Goal: Transaction & Acquisition: Purchase product/service

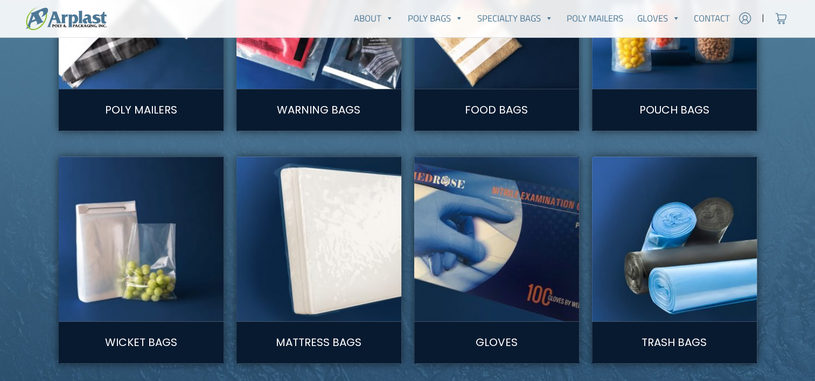
scroll to position [916, 0]
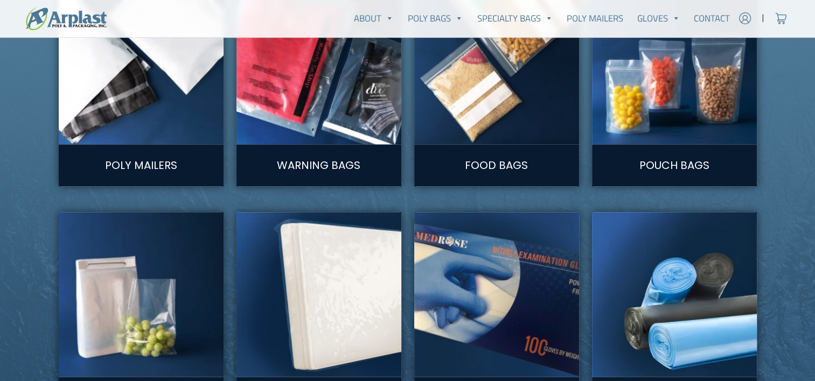
click at [657, 119] on img at bounding box center [674, 62] width 182 height 182
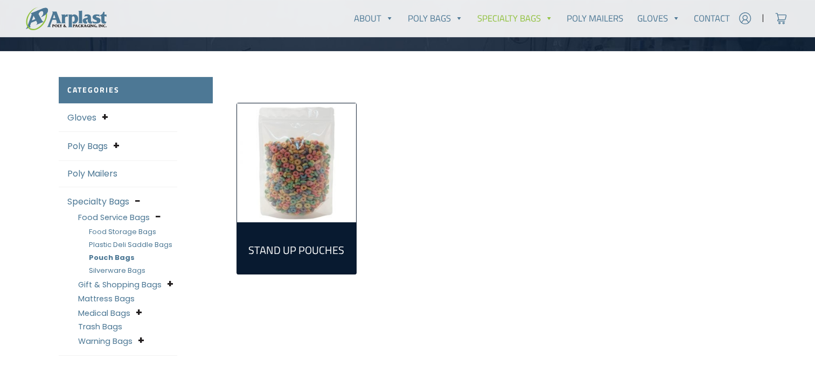
scroll to position [269, 0]
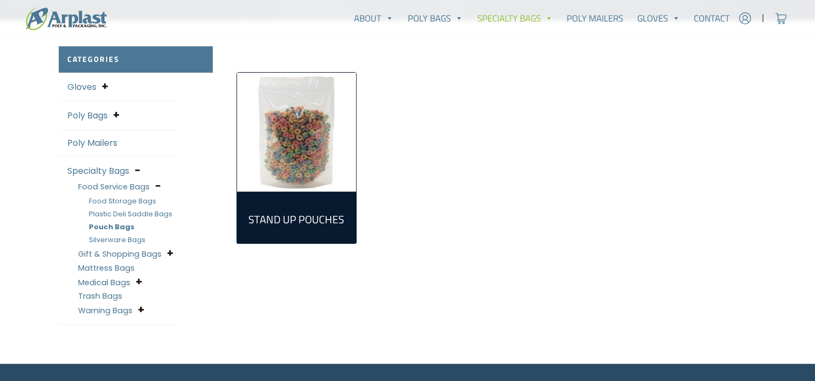
click at [299, 215] on h2 "Stand Up Pouches (7)" at bounding box center [297, 219] width 102 height 13
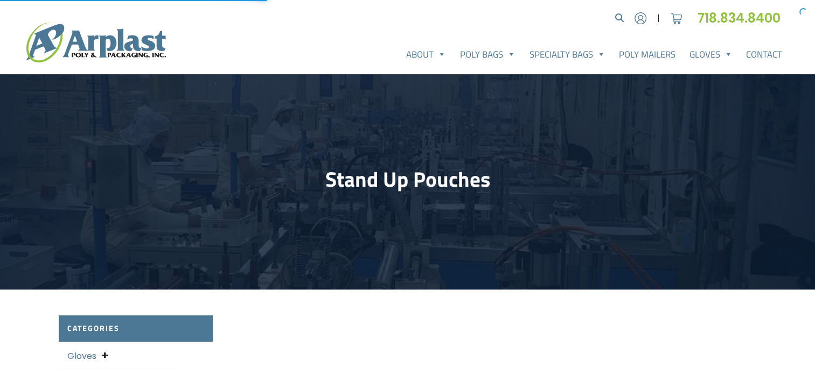
select select "25"
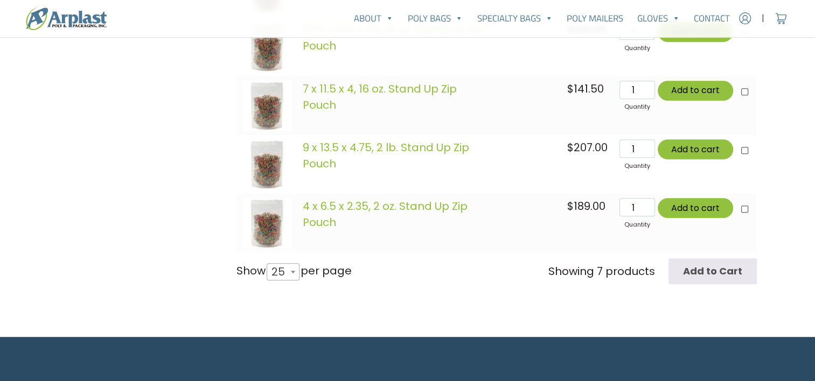
scroll to position [593, 0]
